Goal: Information Seeking & Learning: Learn about a topic

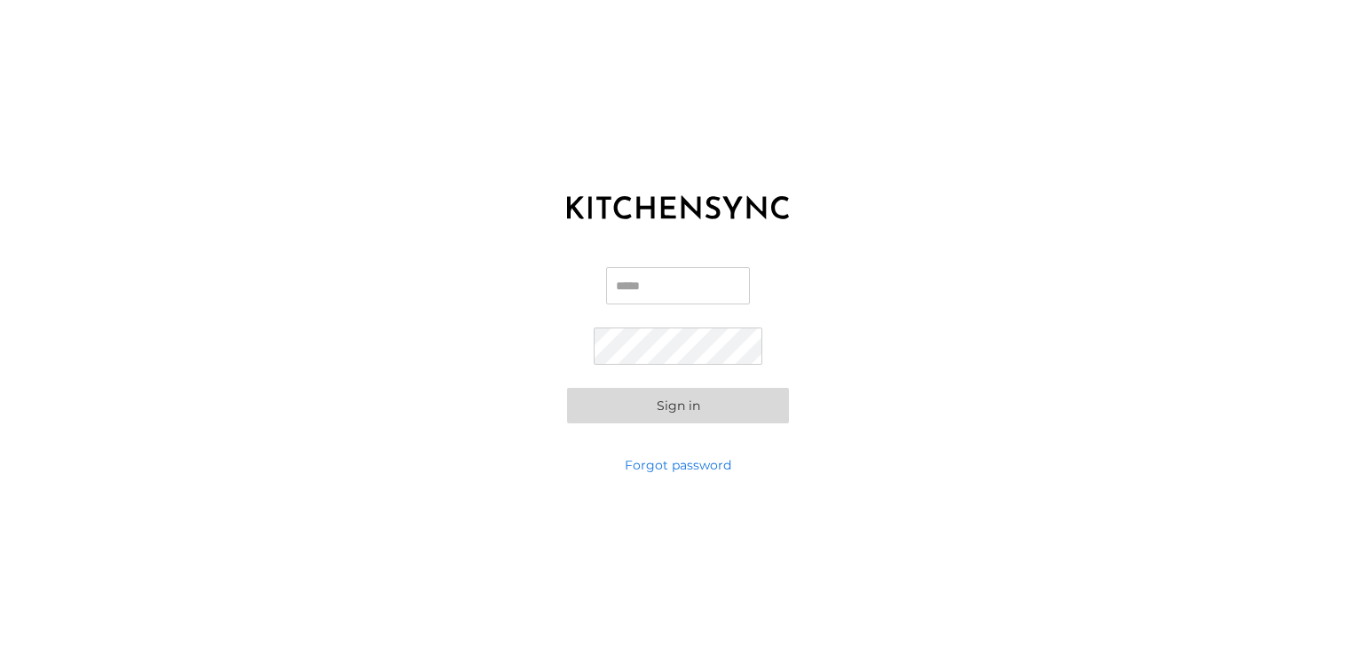
click at [632, 289] on input "Email" at bounding box center [678, 285] width 144 height 37
type input "**********"
click at [657, 405] on button "Sign in" at bounding box center [678, 406] width 222 height 36
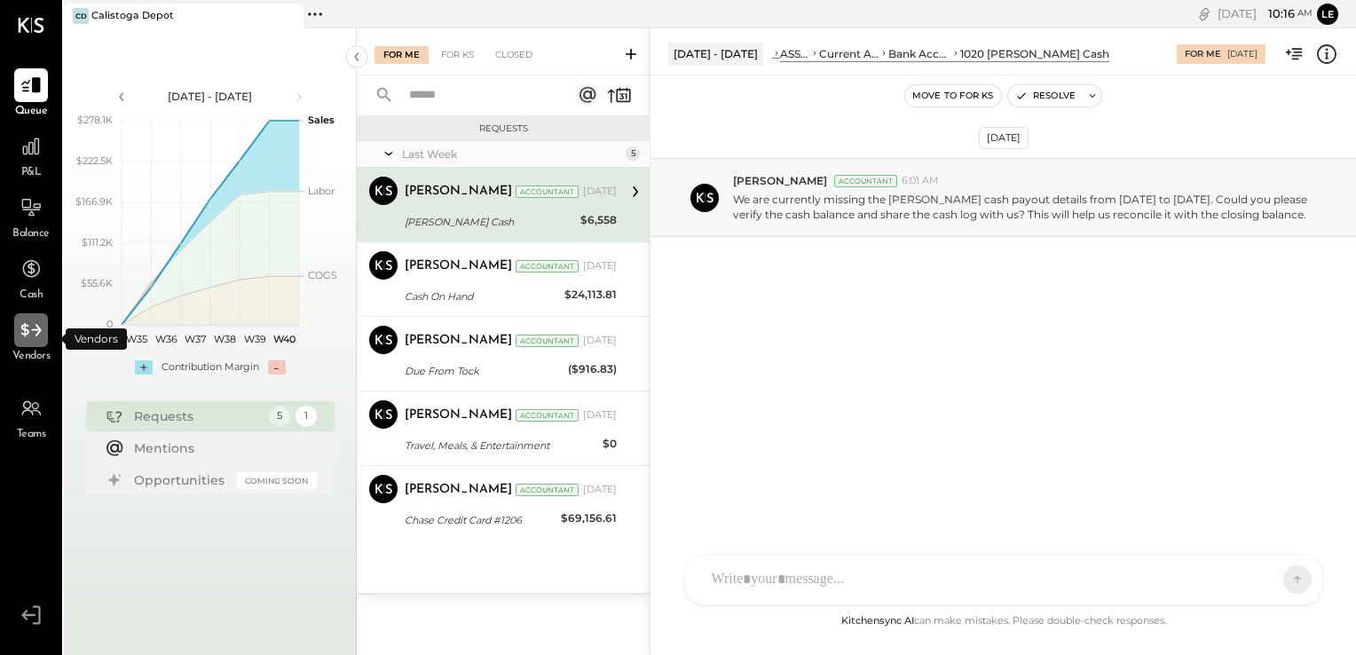
click at [43, 339] on icon at bounding box center [31, 330] width 23 height 23
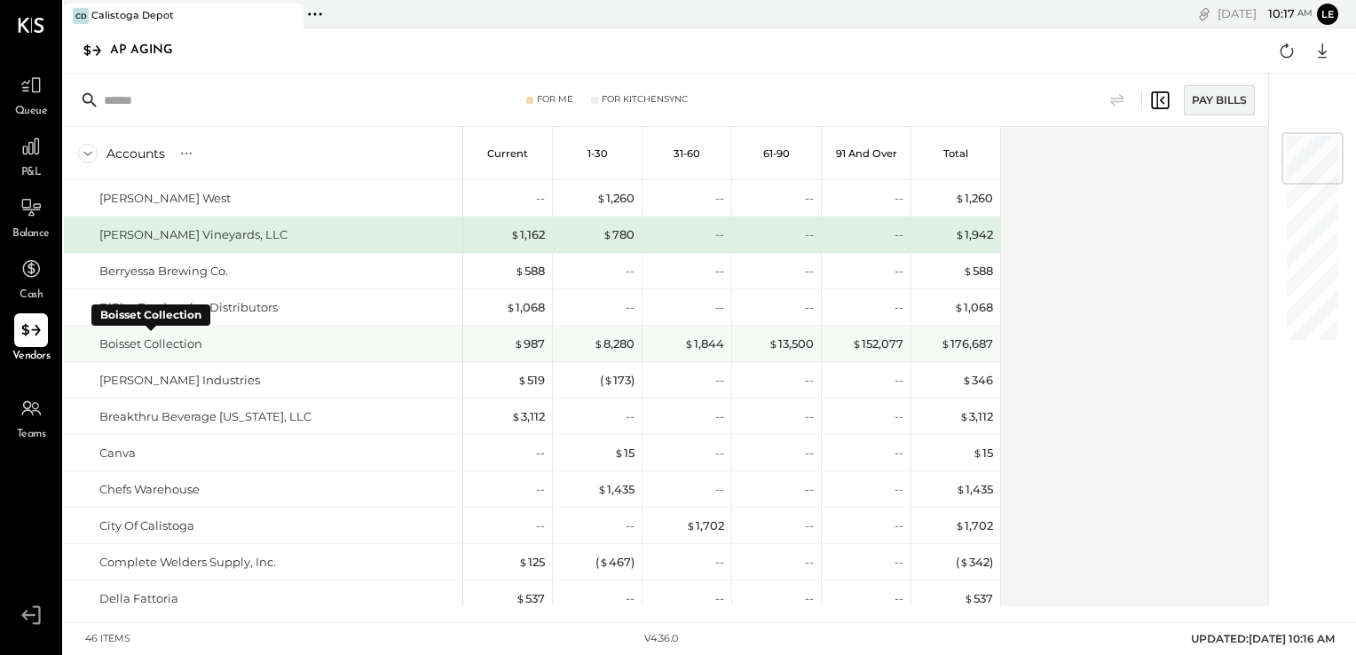
click at [186, 340] on div "Boisset Collection" at bounding box center [150, 344] width 103 height 17
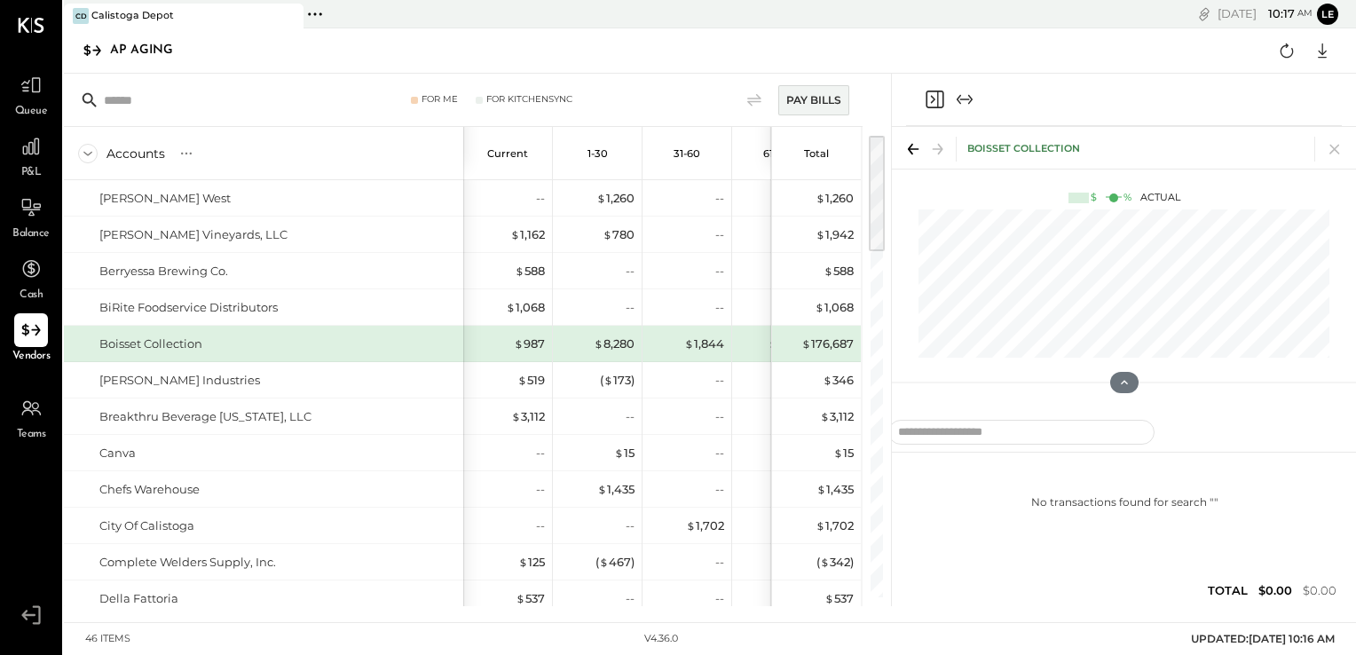
click at [266, 341] on div "Boisset Collection" at bounding box center [277, 344] width 357 height 17
click at [188, 342] on div "Boisset Collection" at bounding box center [150, 344] width 103 height 17
click at [1337, 147] on icon at bounding box center [1335, 150] width 10 height 10
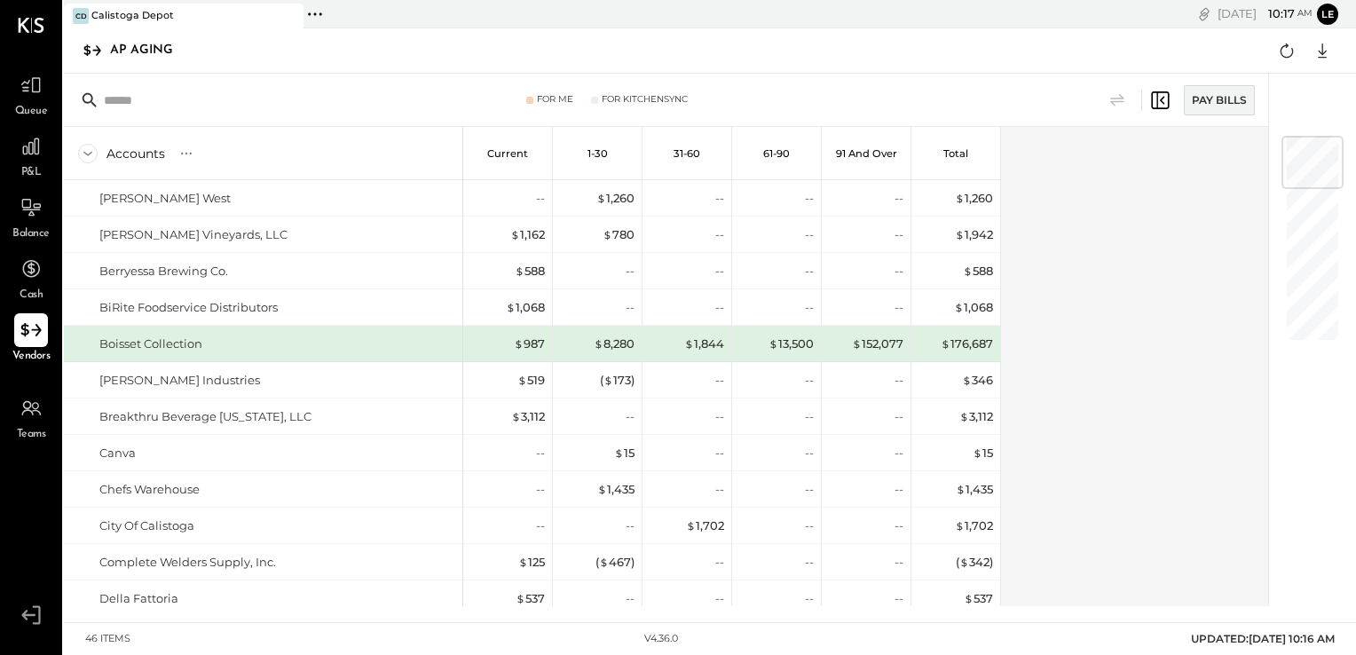
click at [36, 331] on icon at bounding box center [31, 330] width 23 height 23
click at [899, 351] on div "$ 152,077" at bounding box center [868, 344] width 71 height 36
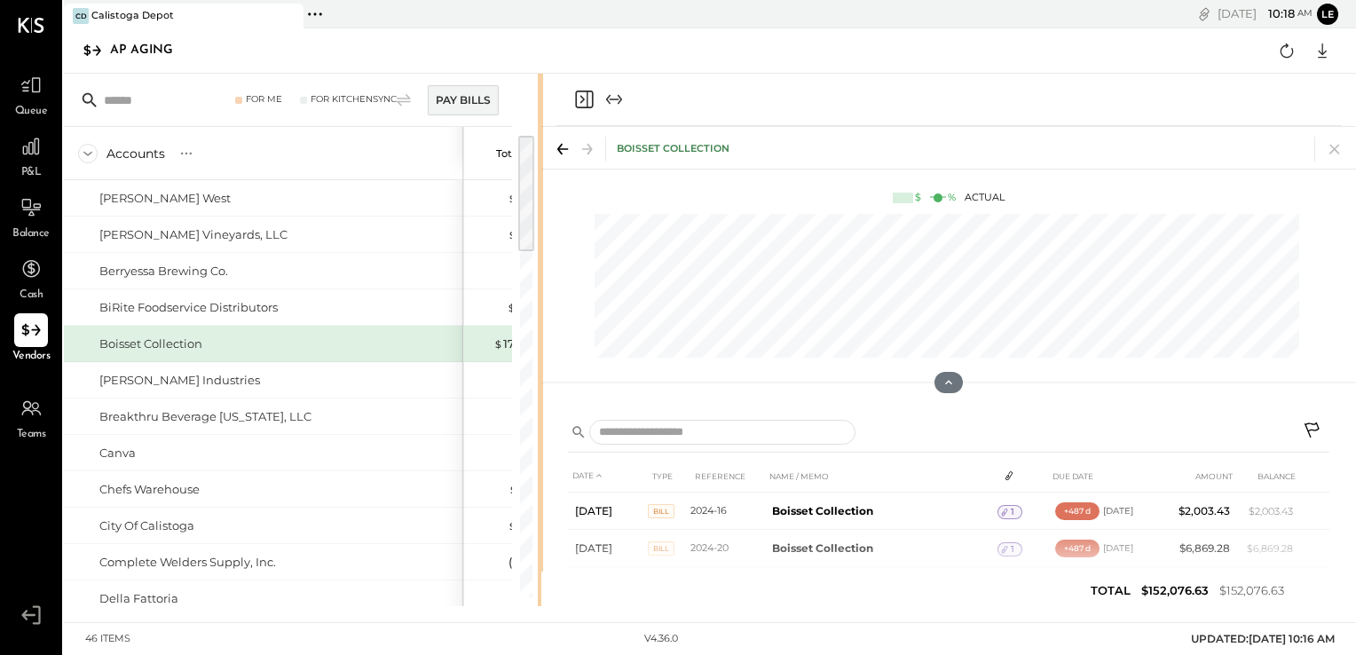
drag, startPoint x: 888, startPoint y: 386, endPoint x: 540, endPoint y: 407, distance: 348.6
click at [540, 407] on div at bounding box center [540, 340] width 5 height 533
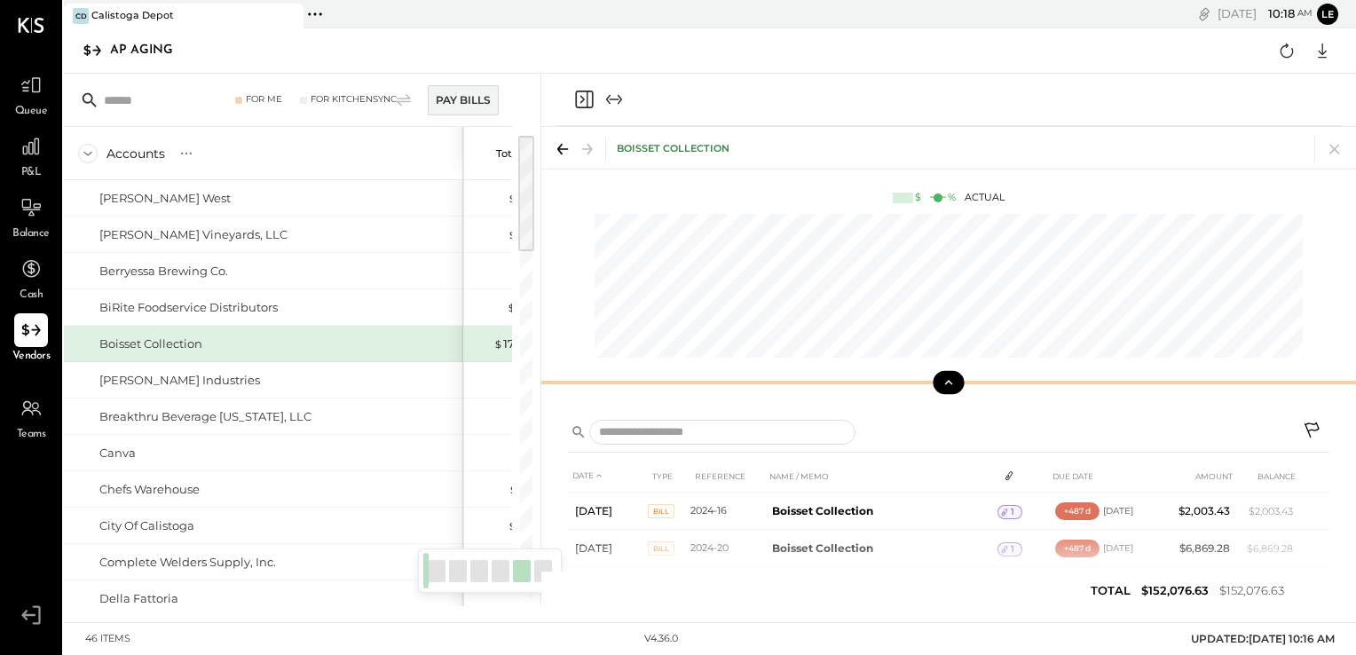
click at [956, 382] on button at bounding box center [948, 382] width 31 height 23
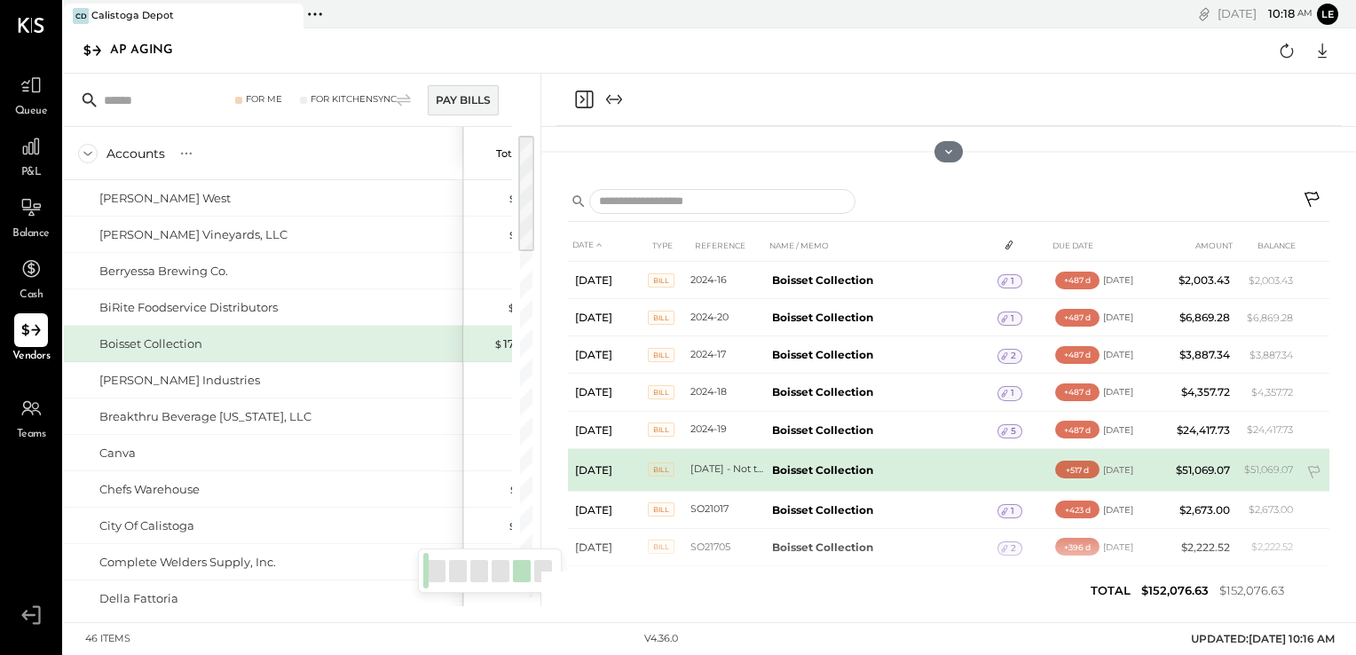
click at [795, 471] on b "Boisset Collection" at bounding box center [822, 469] width 101 height 13
click at [660, 472] on span "BILL" at bounding box center [661, 470] width 27 height 14
click at [1076, 464] on div "+517 d" at bounding box center [1078, 470] width 44 height 18
click at [703, 463] on td "[DATE] - Not to pay" at bounding box center [728, 469] width 75 height 43
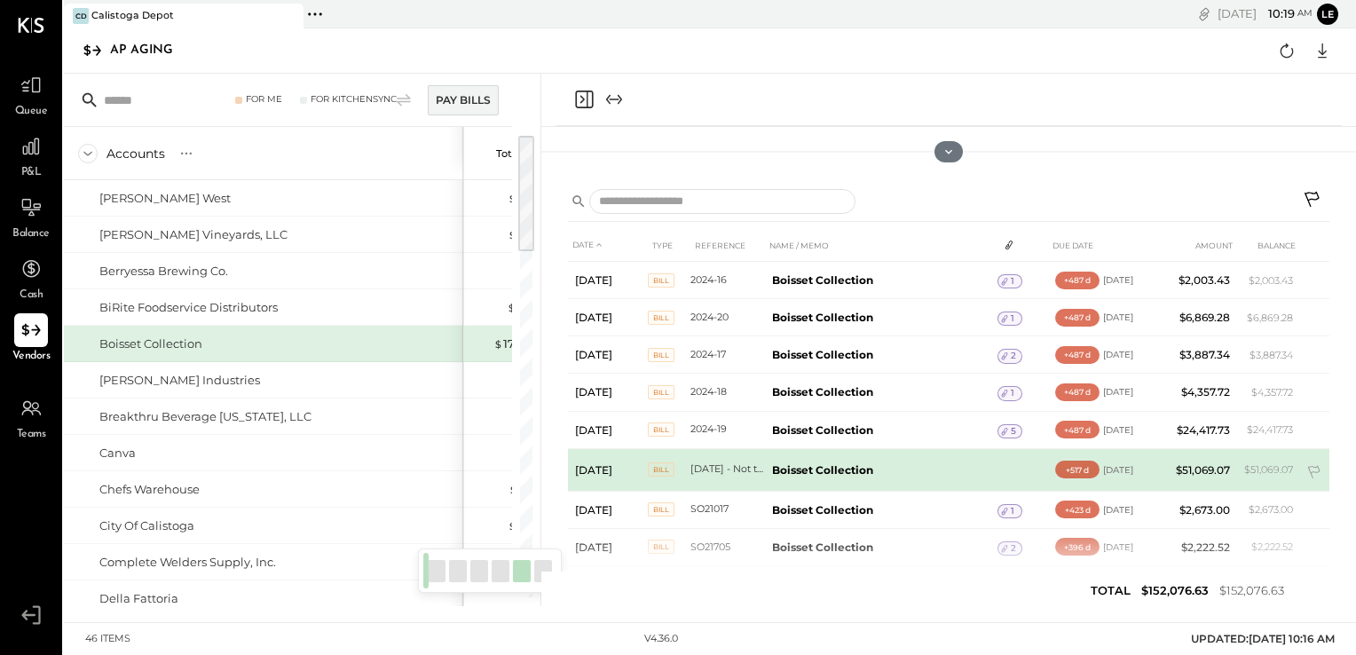
click at [633, 468] on td "[DATE]" at bounding box center [608, 469] width 80 height 43
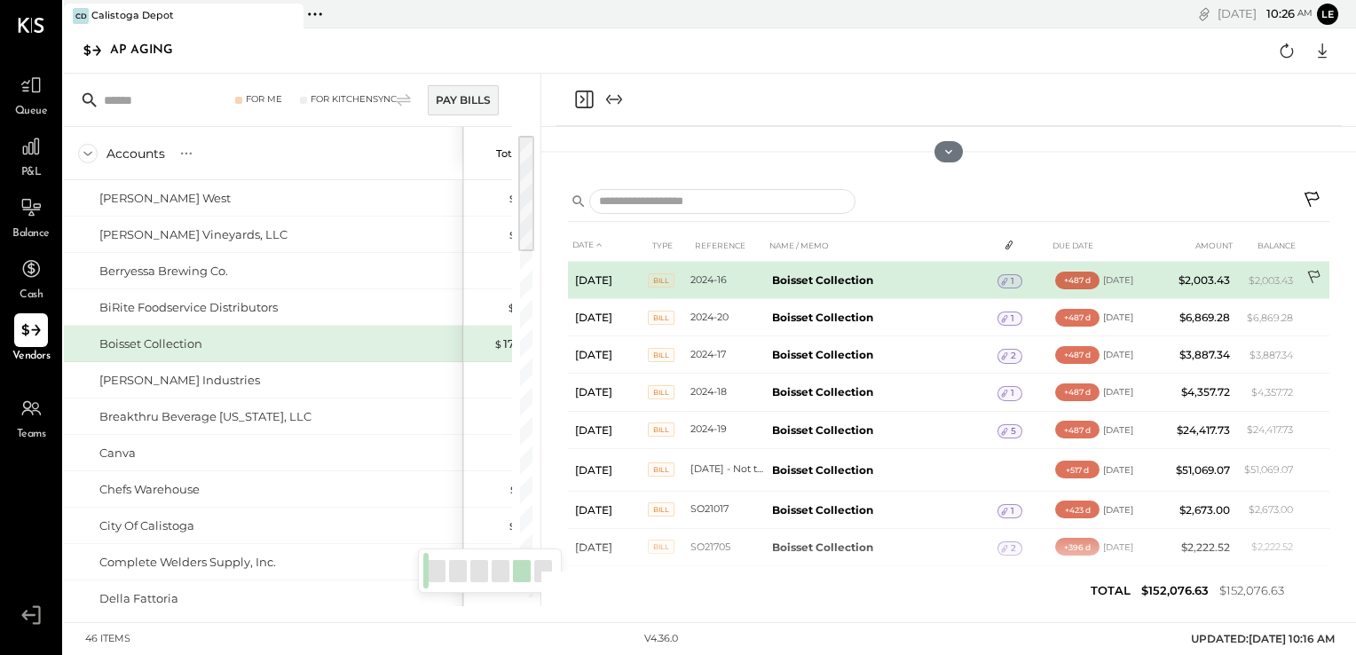
click at [1326, 266] on td at bounding box center [1315, 279] width 29 height 34
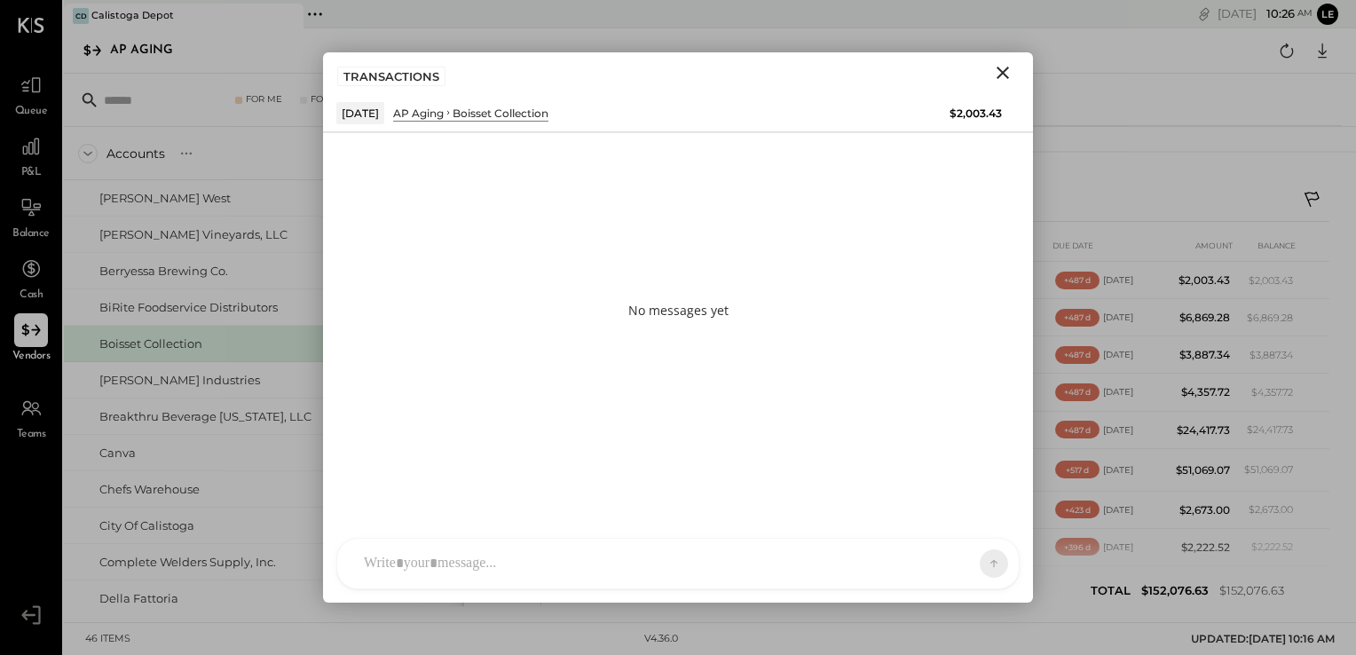
click at [1008, 76] on icon "Close" at bounding box center [1003, 73] width 12 height 12
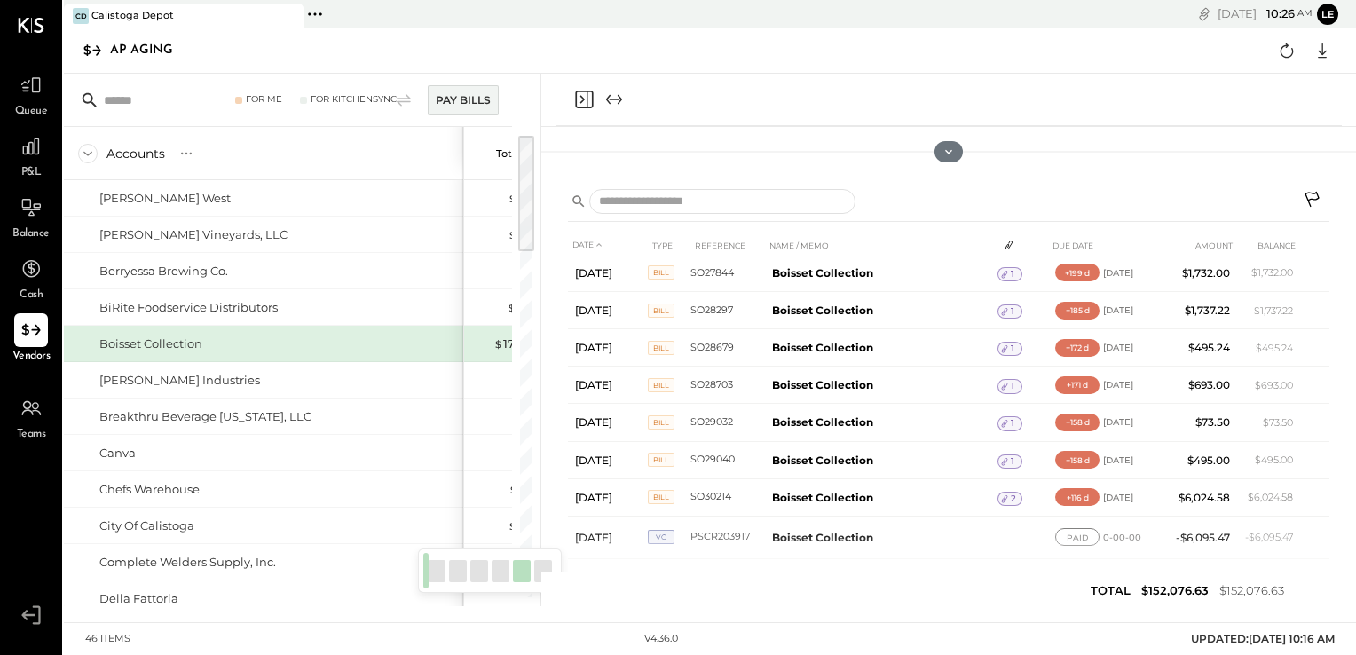
scroll to position [849, 0]
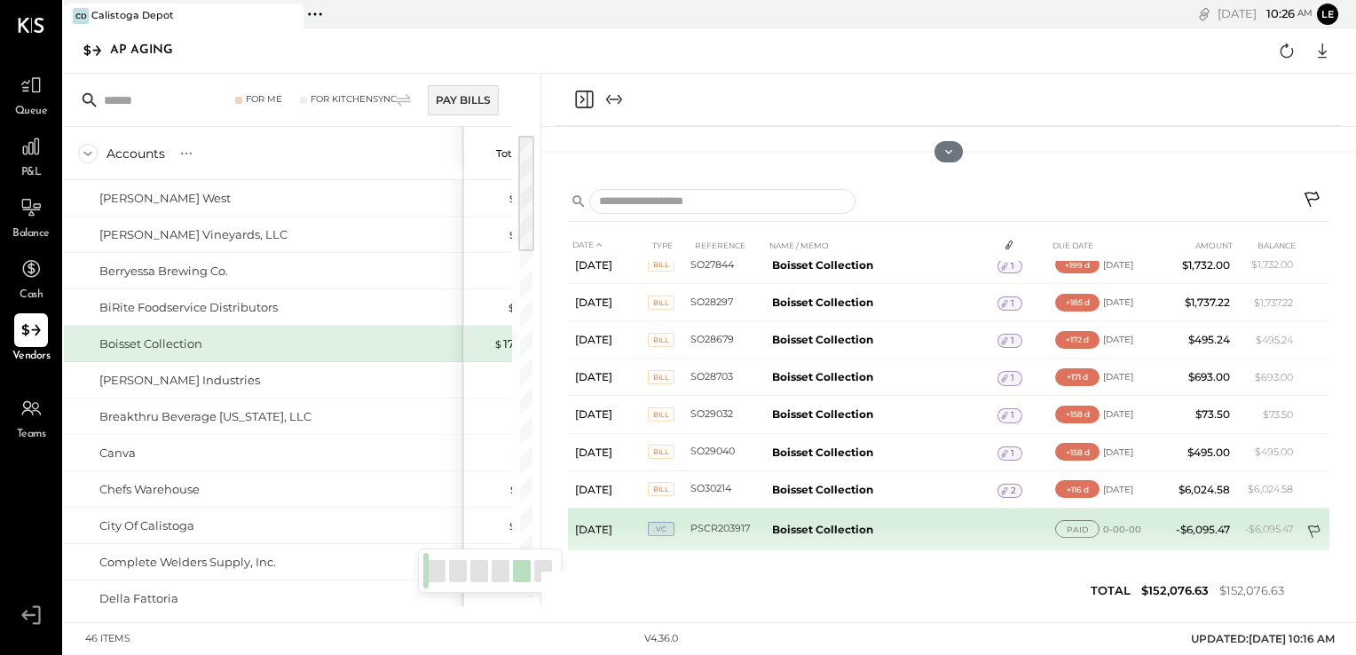
drag, startPoint x: 1326, startPoint y: 554, endPoint x: 1326, endPoint y: 534, distance: 20.4
click at [1326, 534] on div "DATE TYPE REFERENCE NAME / MEMO DUE DATE AMOUNT BALANCE [DATE] BILL 2024-16 Boi…" at bounding box center [949, 422] width 762 height 386
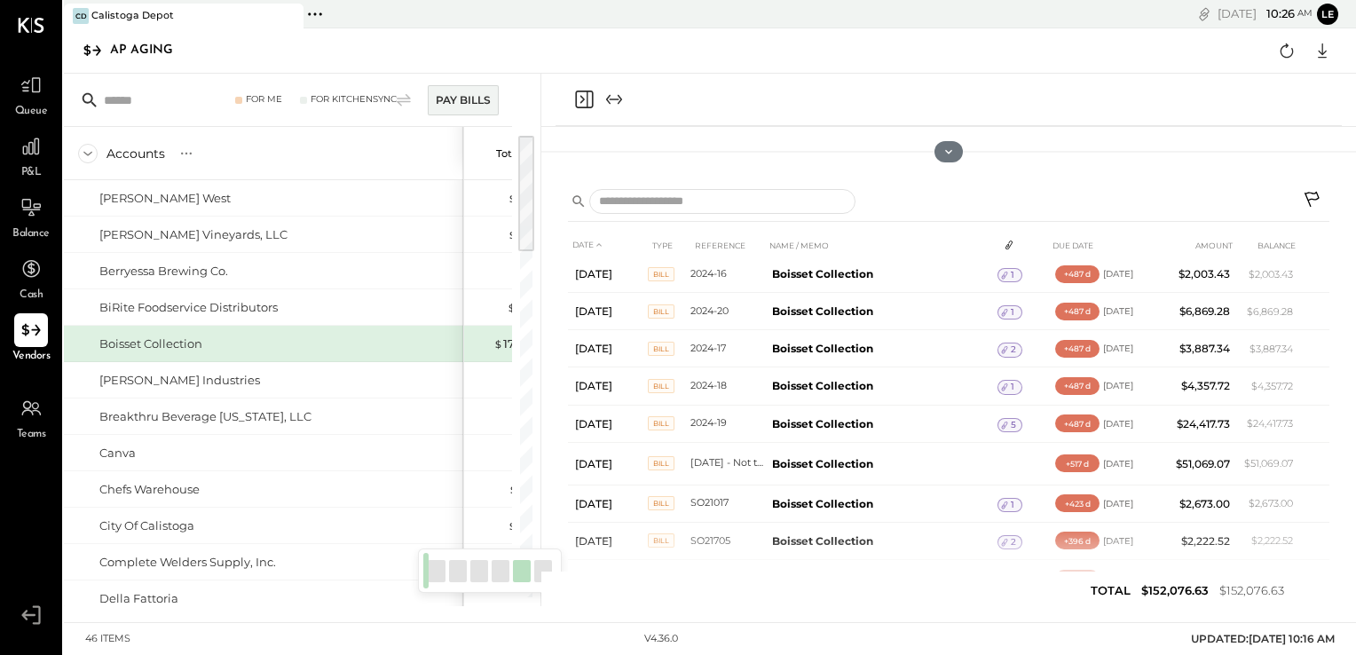
scroll to position [0, 0]
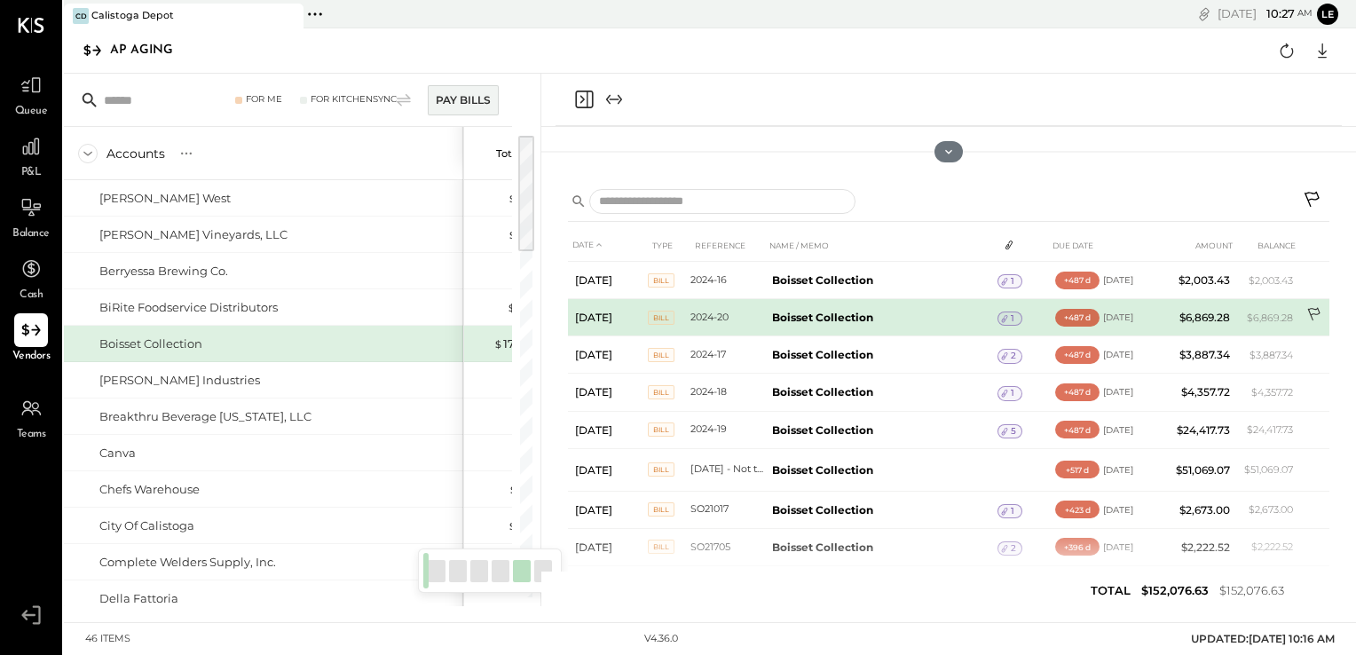
click at [1325, 306] on td at bounding box center [1315, 316] width 29 height 34
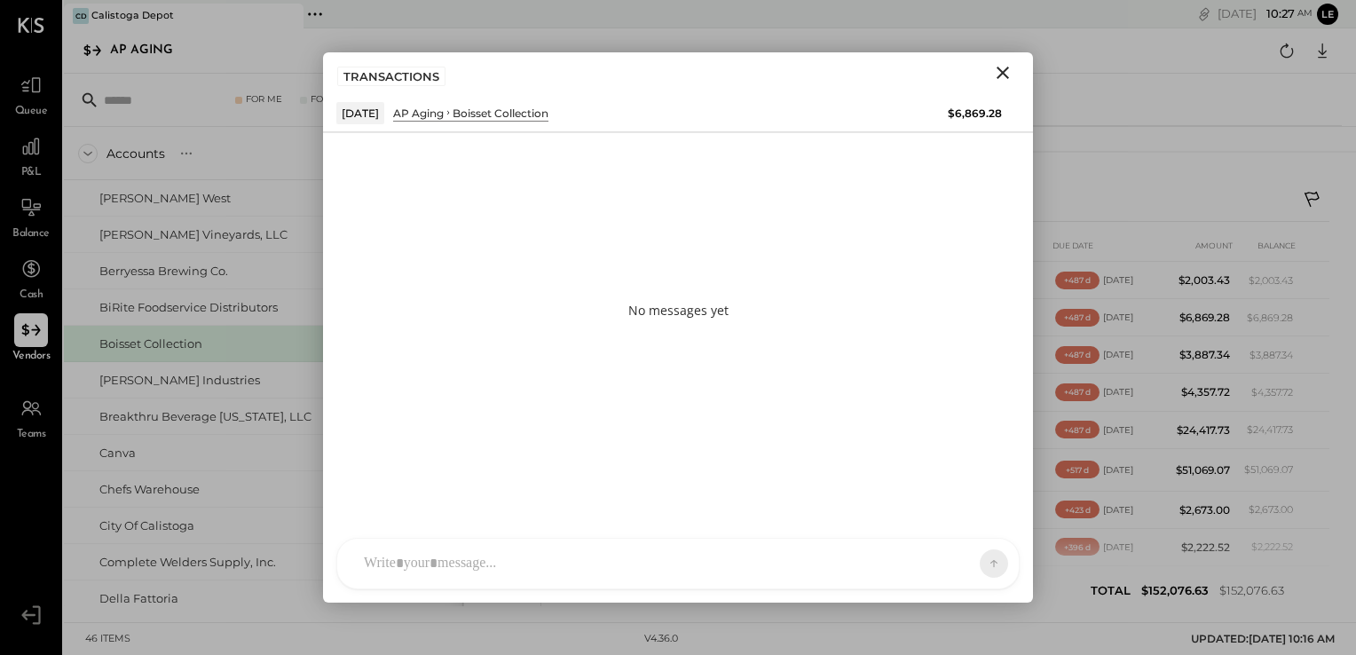
click at [1000, 76] on icon "Close" at bounding box center [1003, 73] width 12 height 12
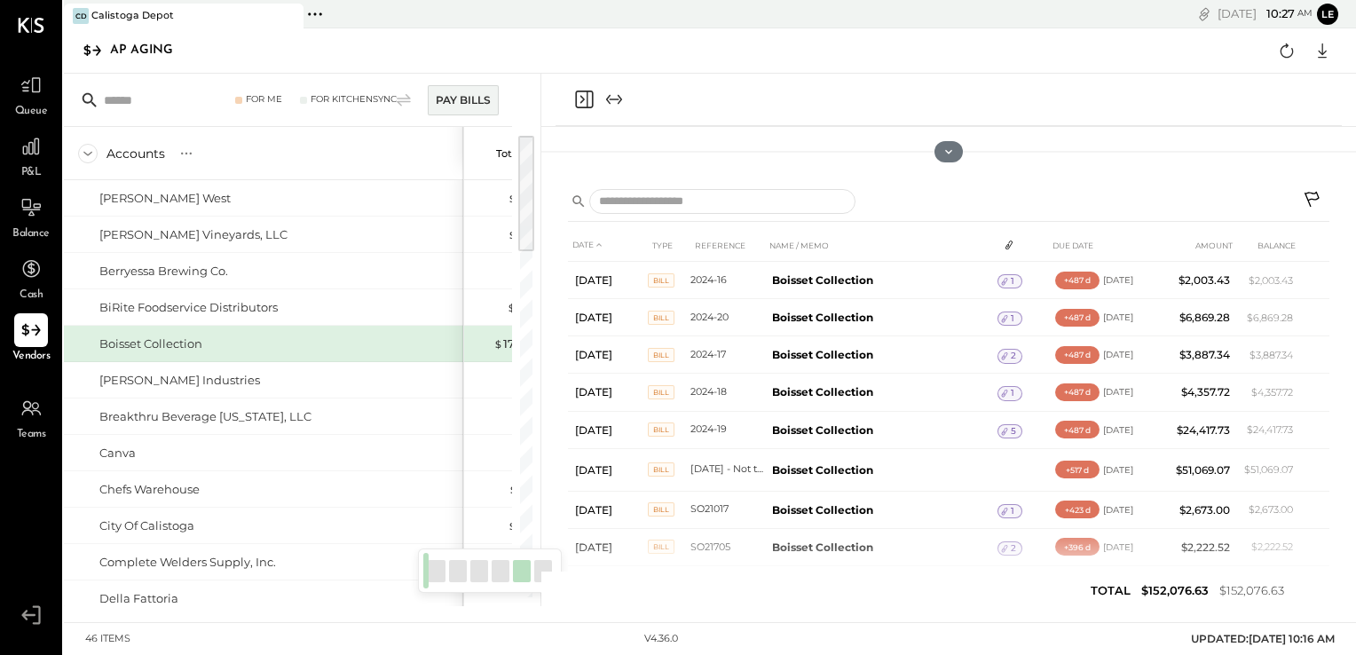
drag, startPoint x: 1331, startPoint y: 322, endPoint x: 1335, endPoint y: 356, distance: 34.0
click at [1335, 356] on div "DATE TYPE REFERENCE NAME / MEMO DUE DATE AMOUNT BALANCE [DATE] BILL 2024-16 Boi…" at bounding box center [949, 392] width 815 height 430
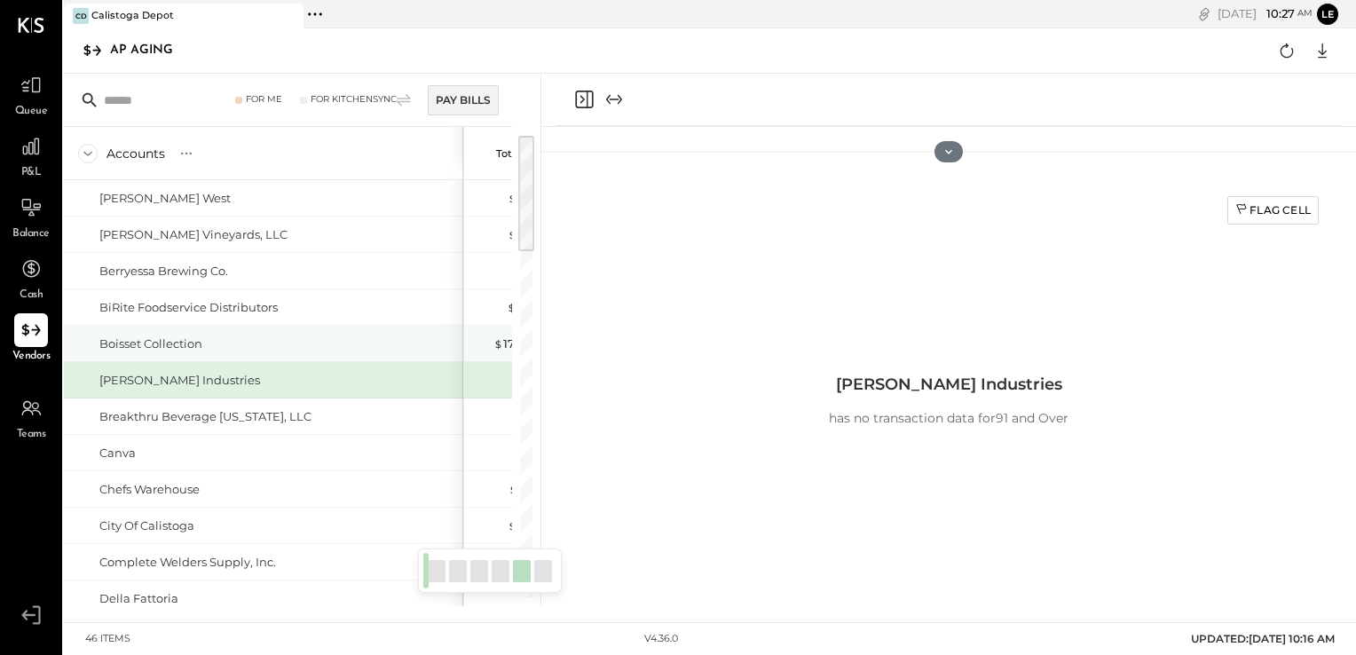
click at [201, 341] on div "Boisset Collection" at bounding box center [150, 344] width 103 height 17
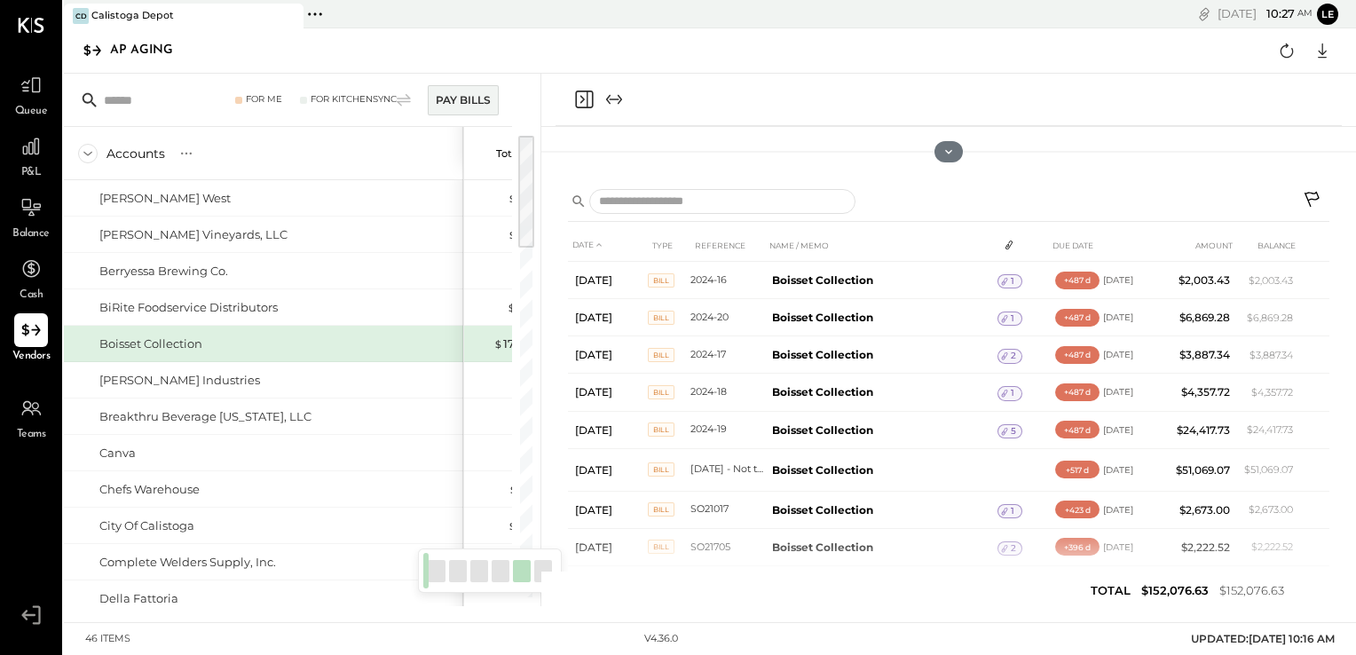
drag, startPoint x: 1331, startPoint y: 324, endPoint x: 1343, endPoint y: 362, distance: 40.1
click at [1343, 362] on div "DATE TYPE REFERENCE NAME / MEMO DUE DATE AMOUNT BALANCE [DATE] BILL 2024-16 Boi…" at bounding box center [949, 392] width 815 height 430
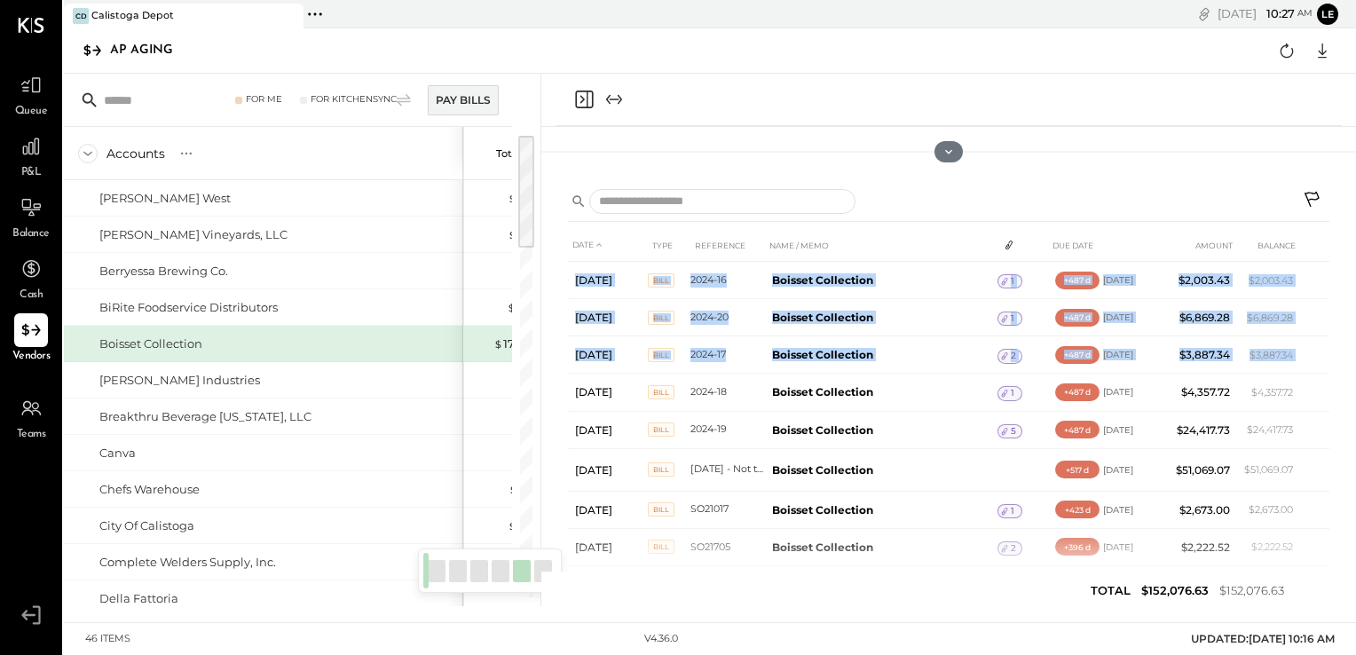
drag, startPoint x: 1326, startPoint y: 336, endPoint x: 1331, endPoint y: 344, distance: 9.9
click at [1331, 344] on div "DATE TYPE REFERENCE NAME / MEMO DUE DATE AMOUNT BALANCE [DATE] BILL 2024-16 Boi…" at bounding box center [949, 392] width 815 height 430
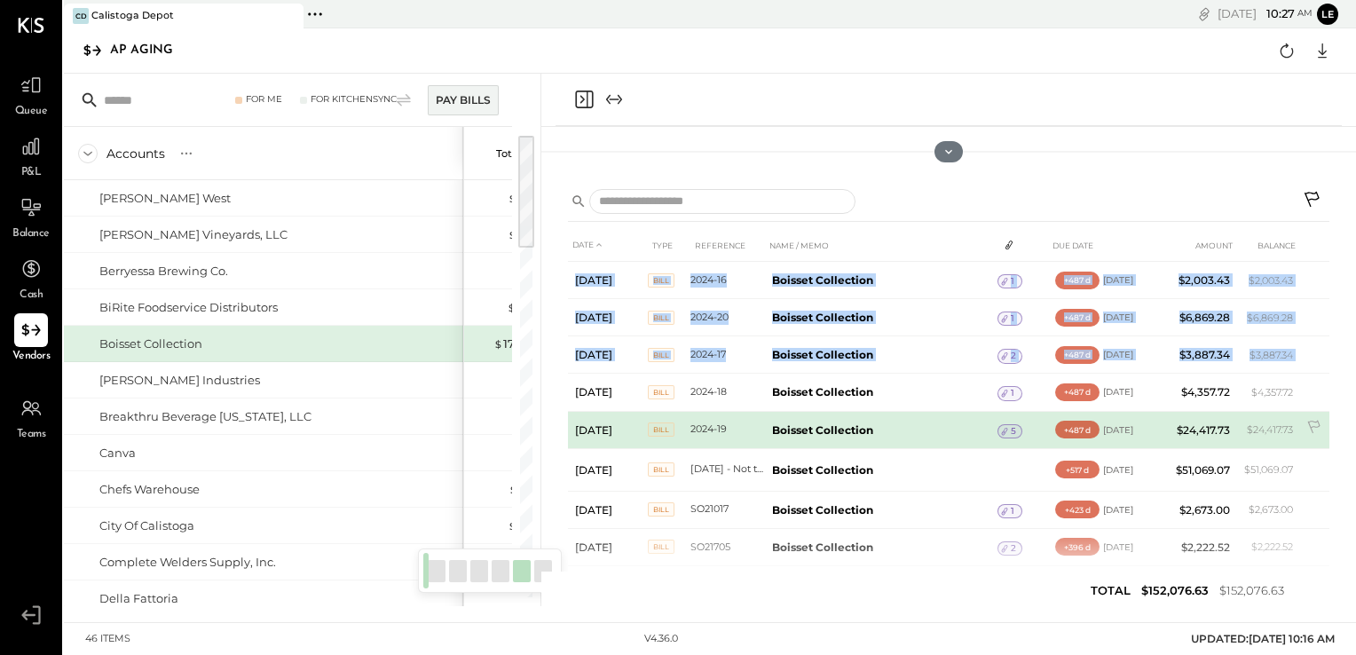
click at [1184, 428] on td "$24,417.73" at bounding box center [1203, 429] width 68 height 37
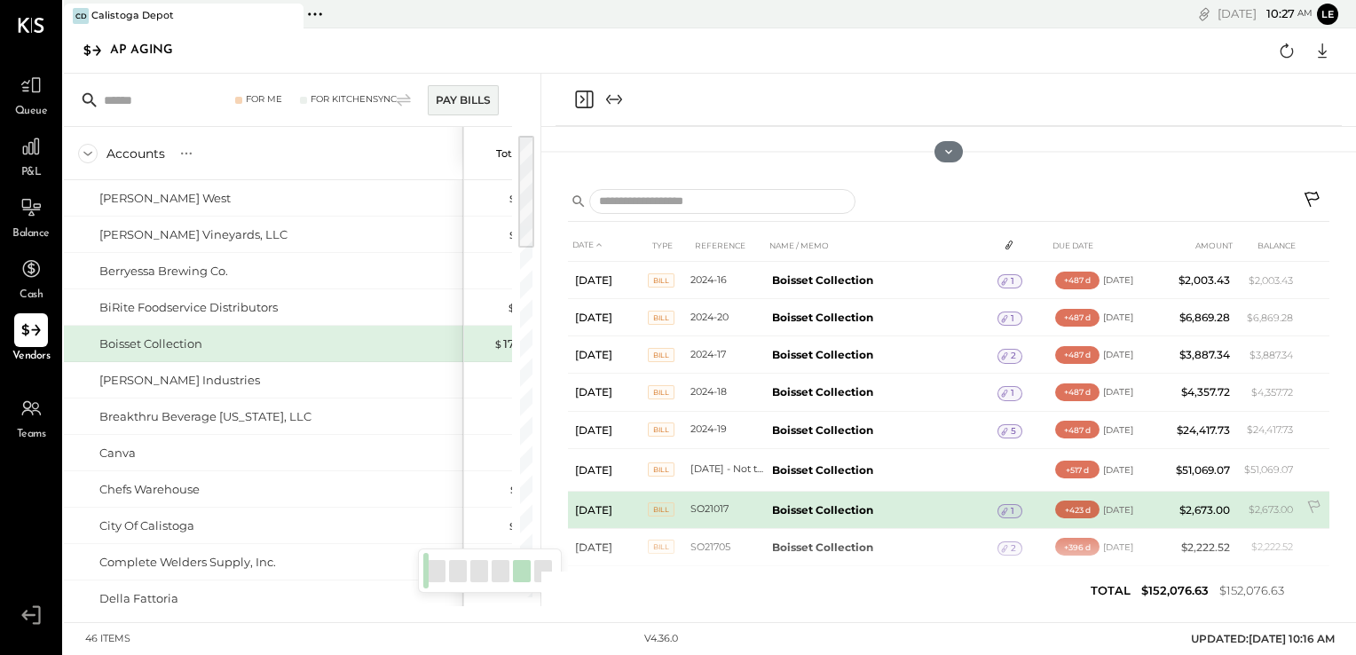
click at [1187, 497] on td "$2,673.00" at bounding box center [1203, 509] width 68 height 37
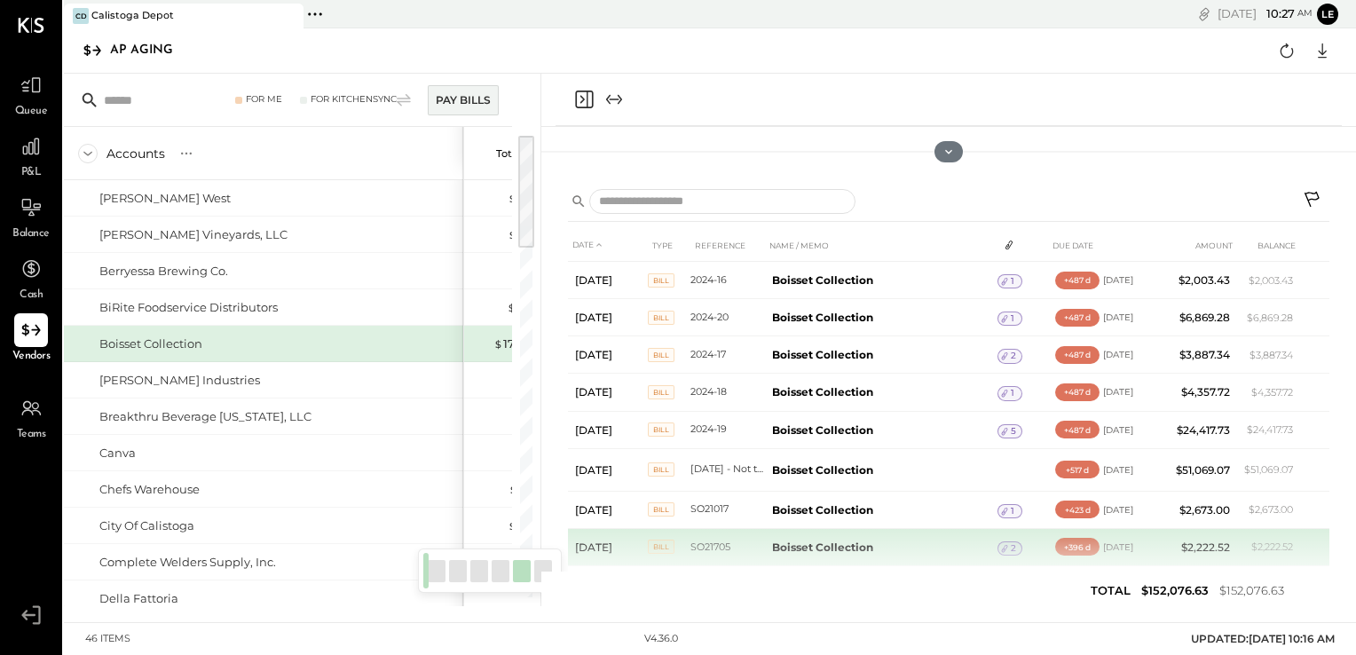
click at [1216, 550] on td "$2,222.52" at bounding box center [1203, 546] width 68 height 37
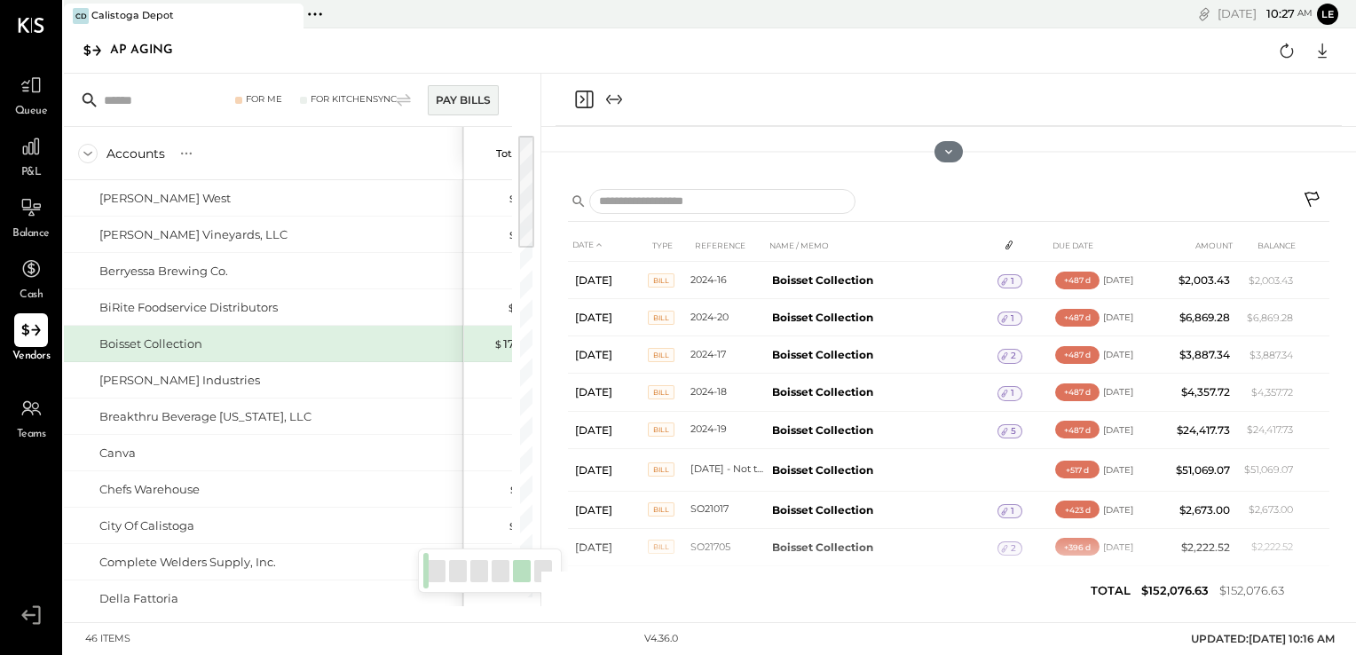
drag, startPoint x: 1331, startPoint y: 282, endPoint x: 1332, endPoint y: 307, distance: 24.9
click at [1332, 307] on div "DATE TYPE REFERENCE NAME / MEMO DUE DATE AMOUNT BALANCE [DATE] BILL 2024-16 Boi…" at bounding box center [949, 392] width 815 height 430
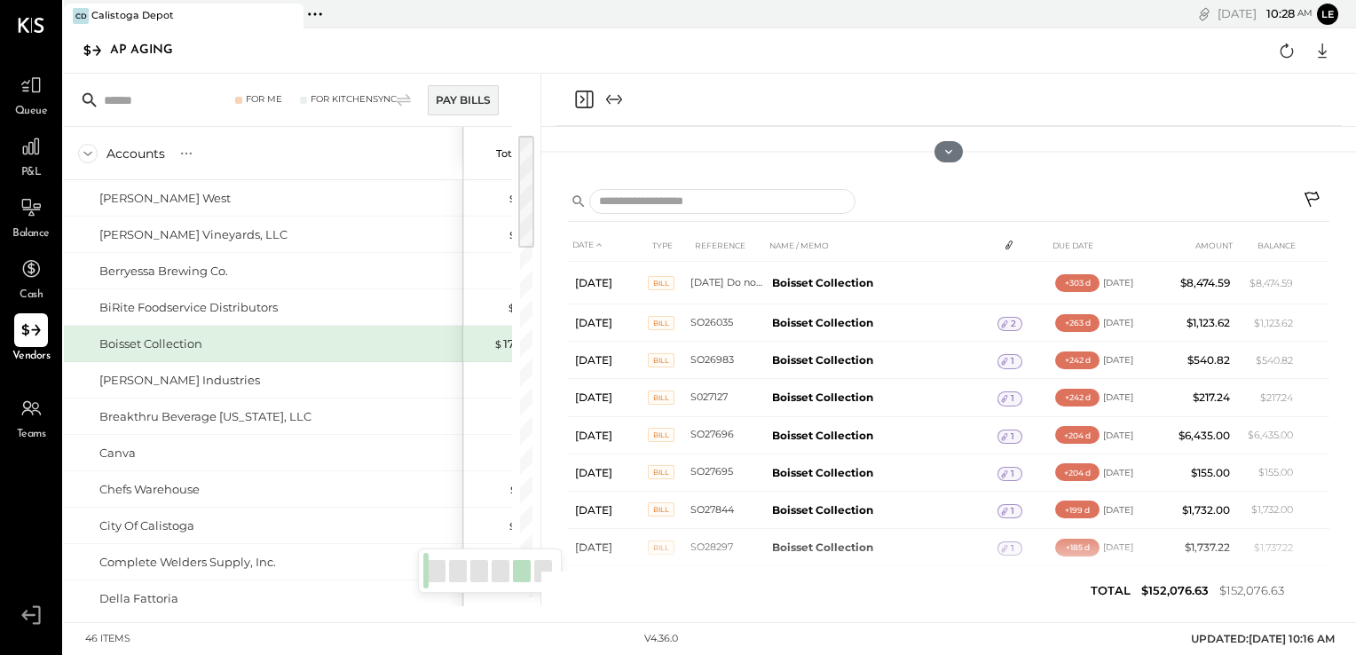
scroll to position [608, 0]
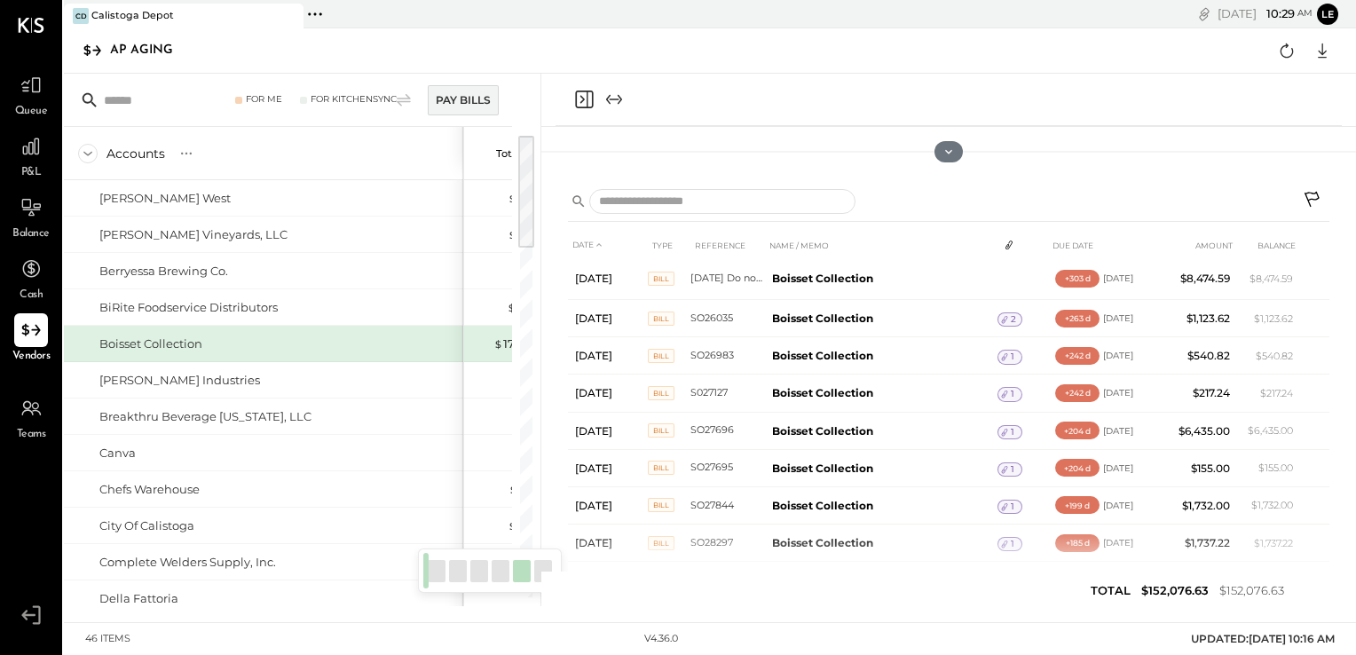
drag, startPoint x: 1332, startPoint y: 499, endPoint x: 1333, endPoint y: 394, distance: 104.8
click at [1333, 394] on div "DATE TYPE REFERENCE NAME / MEMO DUE DATE AMOUNT BALANCE [DATE] BILL 2024-16 Boi…" at bounding box center [949, 392] width 815 height 430
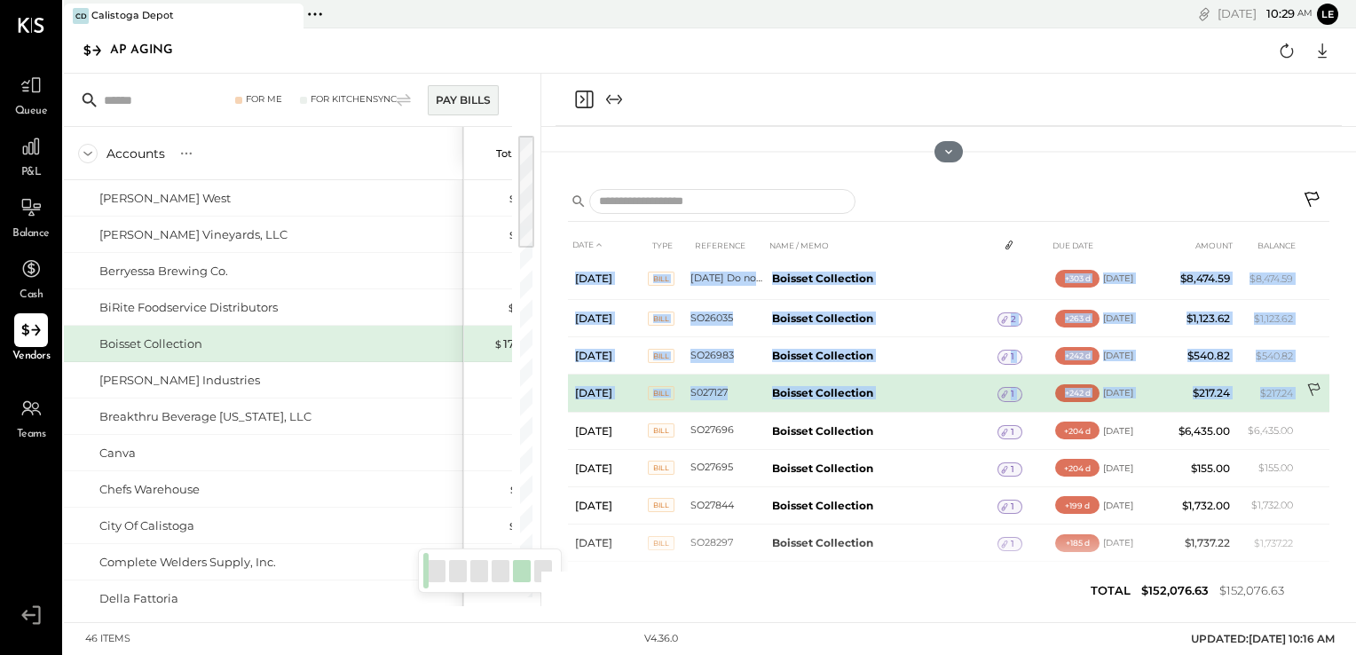
drag, startPoint x: 1330, startPoint y: 434, endPoint x: 1326, endPoint y: 380, distance: 54.3
click at [1326, 380] on div "DATE TYPE REFERENCE NAME / MEMO DUE DATE AMOUNT BALANCE [DATE] BILL 2024-16 Boi…" at bounding box center [949, 392] width 815 height 430
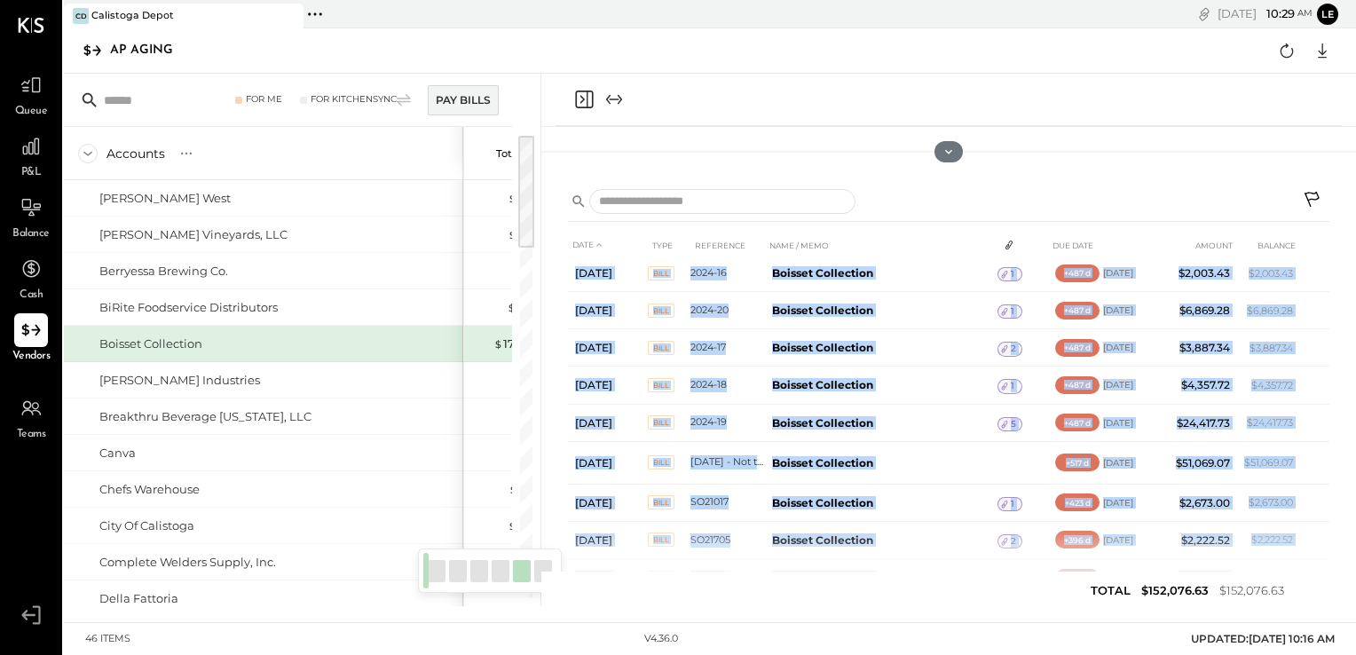
scroll to position [0, 0]
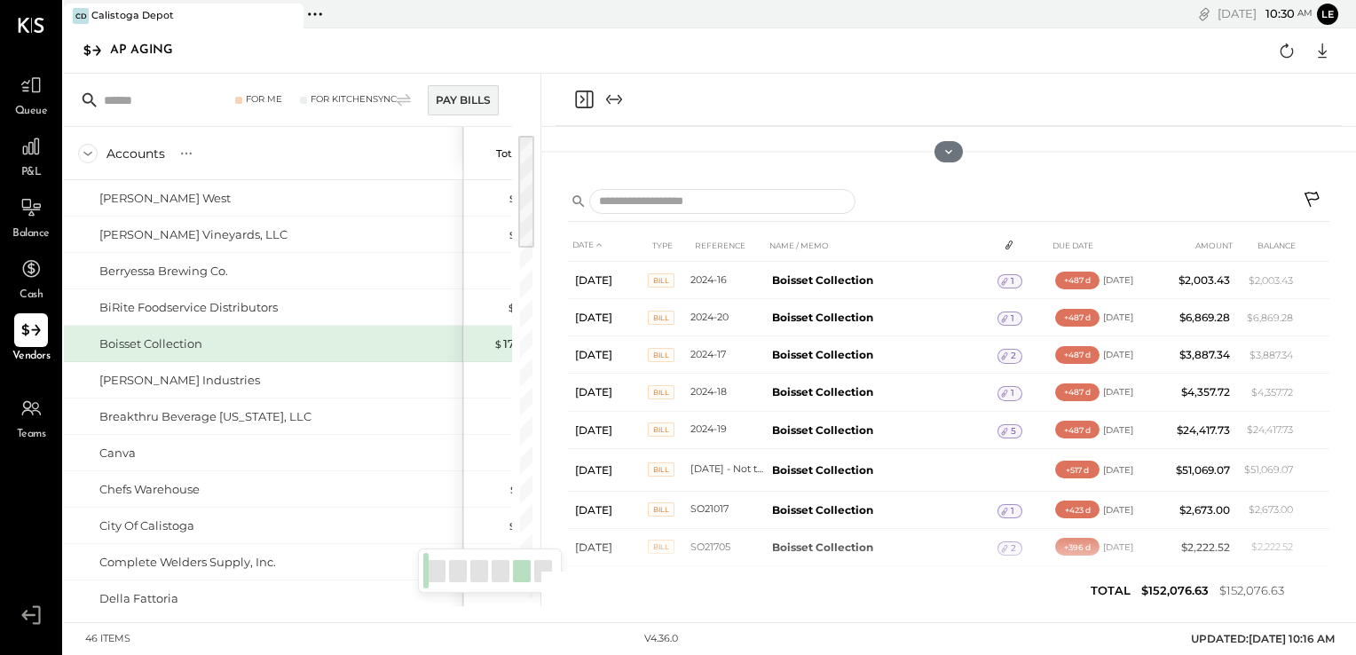
click at [32, 623] on icon at bounding box center [31, 615] width 32 height 27
